Goal: Transaction & Acquisition: Download file/media

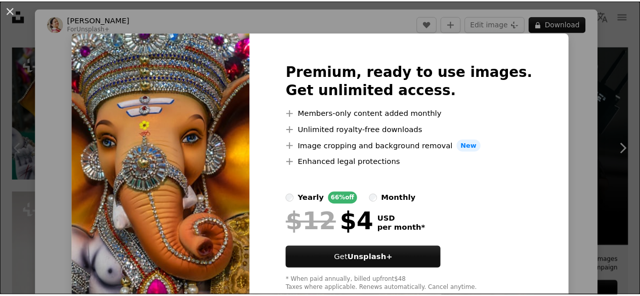
scroll to position [130, 0]
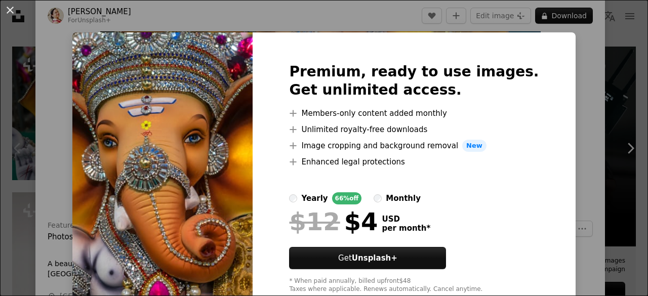
click at [615, 133] on div "An X shape Premium, ready to use images. Get unlimited access. A plus sign Memb…" at bounding box center [324, 148] width 648 height 296
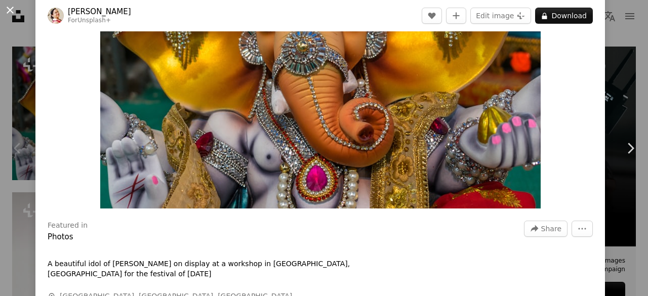
click at [16, 13] on button "An X shape" at bounding box center [10, 10] width 12 height 12
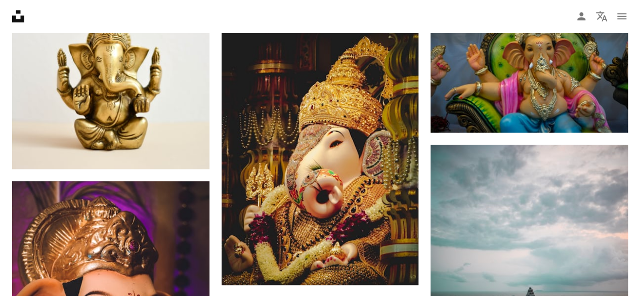
scroll to position [571, 0]
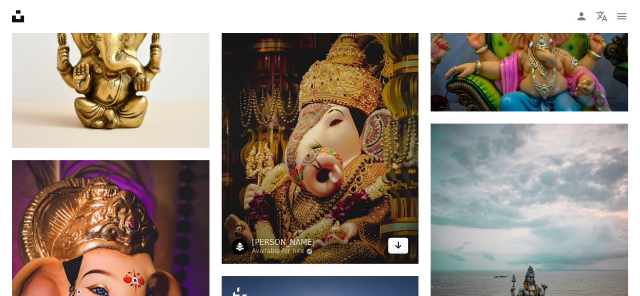
click at [403, 245] on link "Arrow pointing down" at bounding box center [398, 245] width 20 height 16
